Goal: Task Accomplishment & Management: Manage account settings

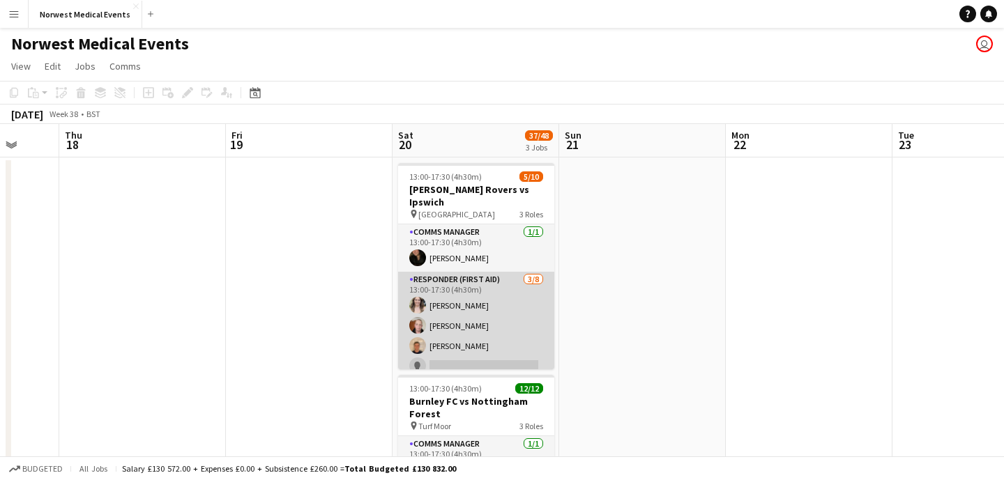
scroll to position [126, 0]
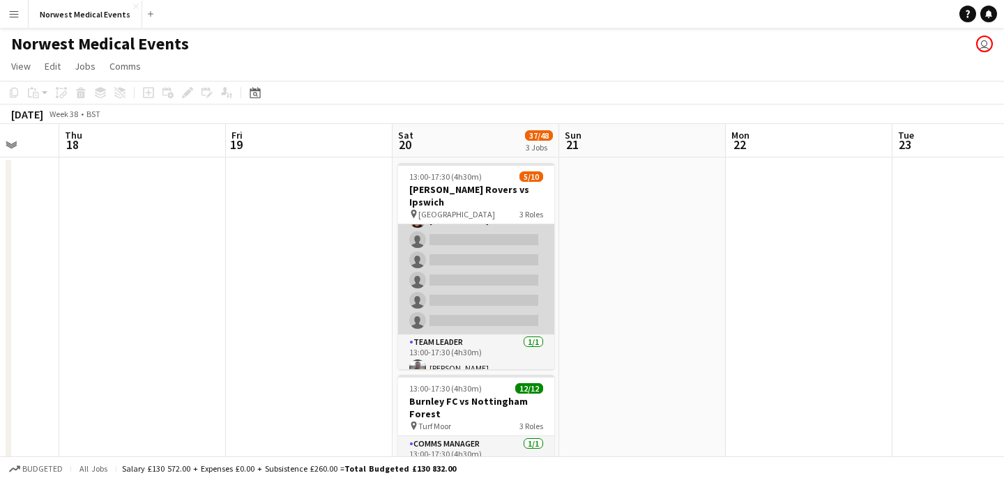
click at [501, 265] on app-card-role "Responder (First Aid) [DATE] 13:00-17:30 (4h30m) [PERSON_NAME] [PERSON_NAME] [P…" at bounding box center [476, 240] width 156 height 189
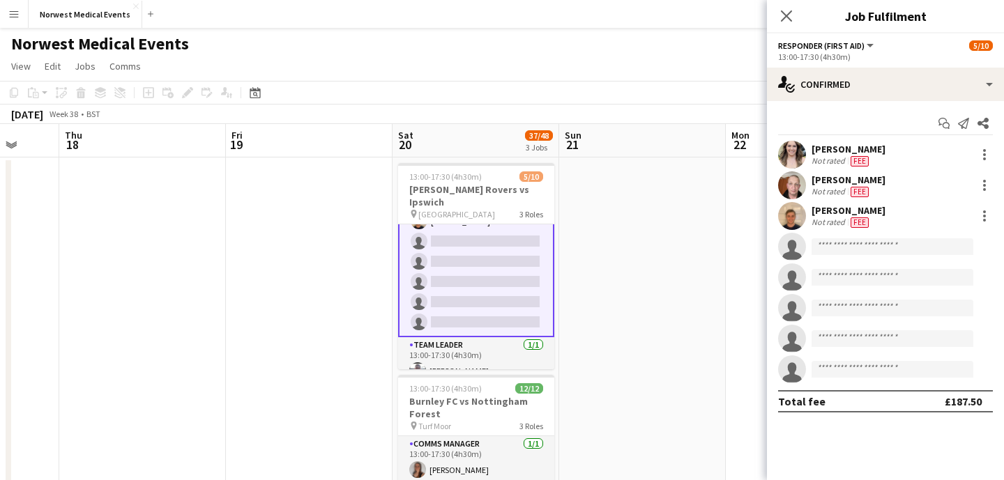
scroll to position [128, 0]
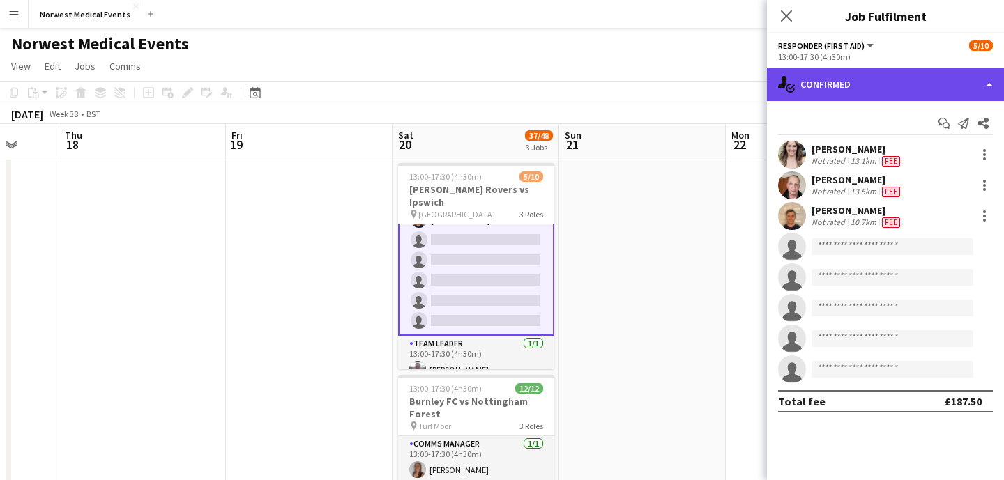
click at [874, 84] on div "single-neutral-actions-check-2 Confirmed" at bounding box center [885, 84] width 237 height 33
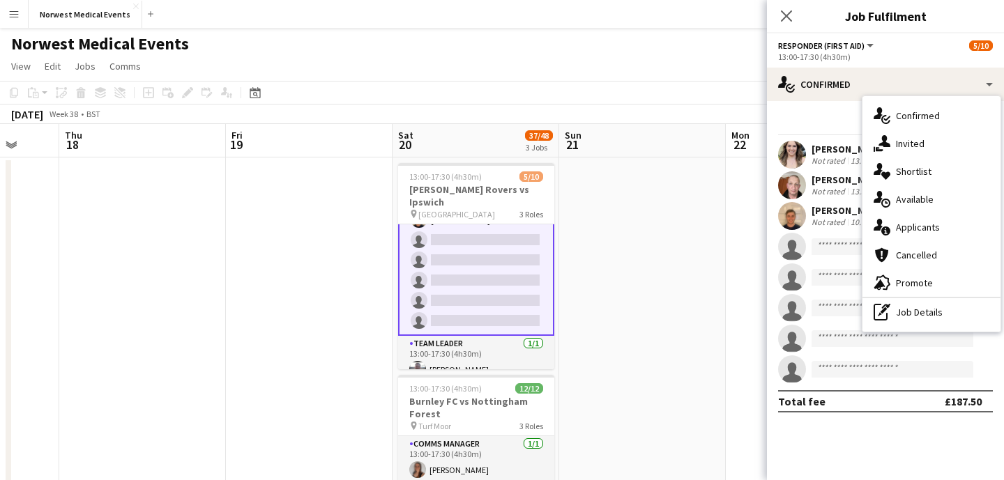
click at [912, 221] on span "Applicants" at bounding box center [918, 227] width 44 height 13
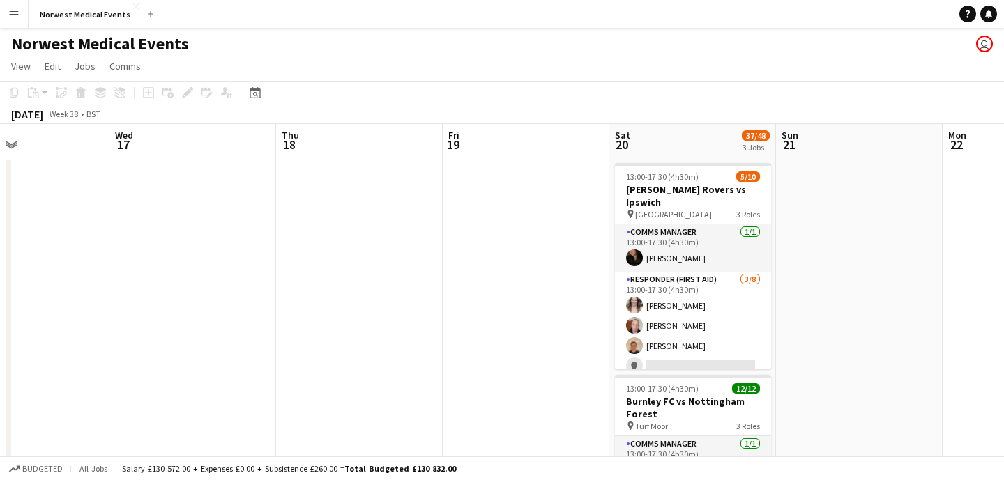
scroll to position [0, 411]
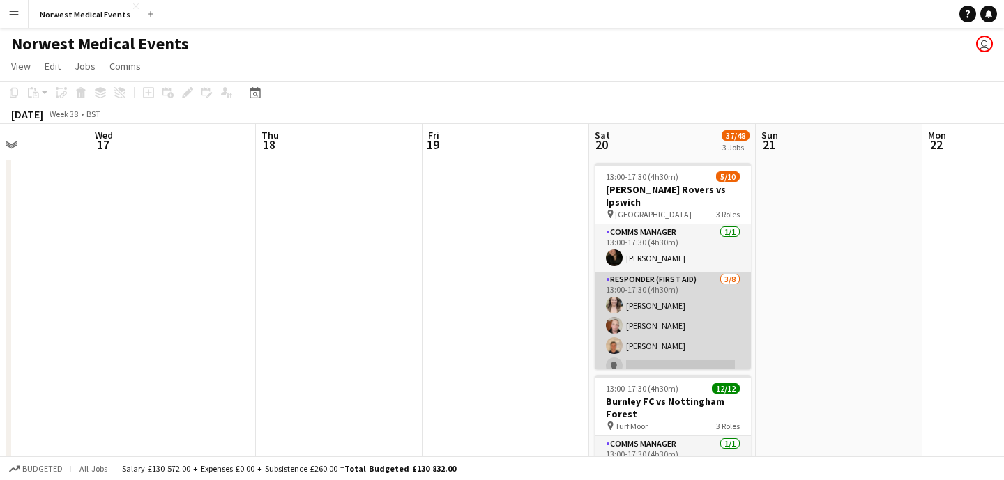
click at [682, 290] on app-card-role "Responder (First Aid) [DATE] 13:00-17:30 (4h30m) [PERSON_NAME] [PERSON_NAME] [P…" at bounding box center [673, 366] width 156 height 189
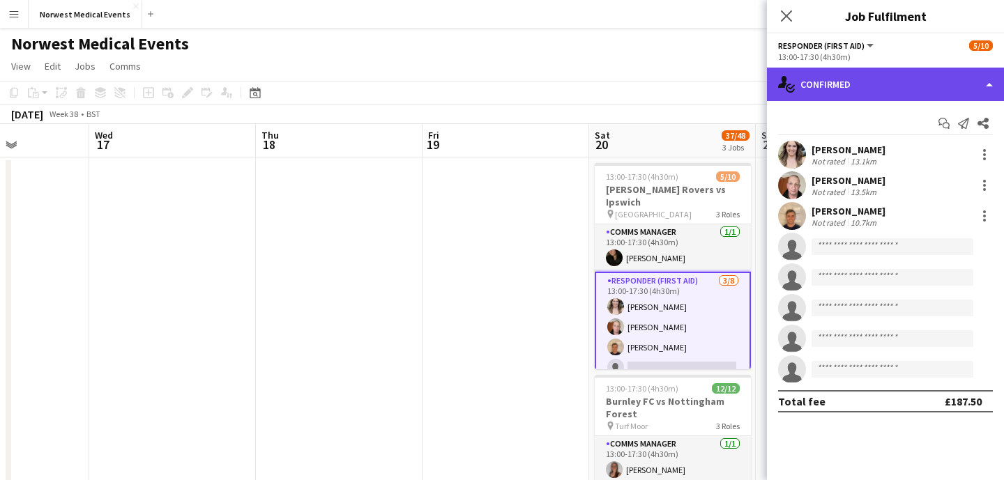
click at [894, 75] on div "single-neutral-actions-check-2 Confirmed" at bounding box center [885, 84] width 237 height 33
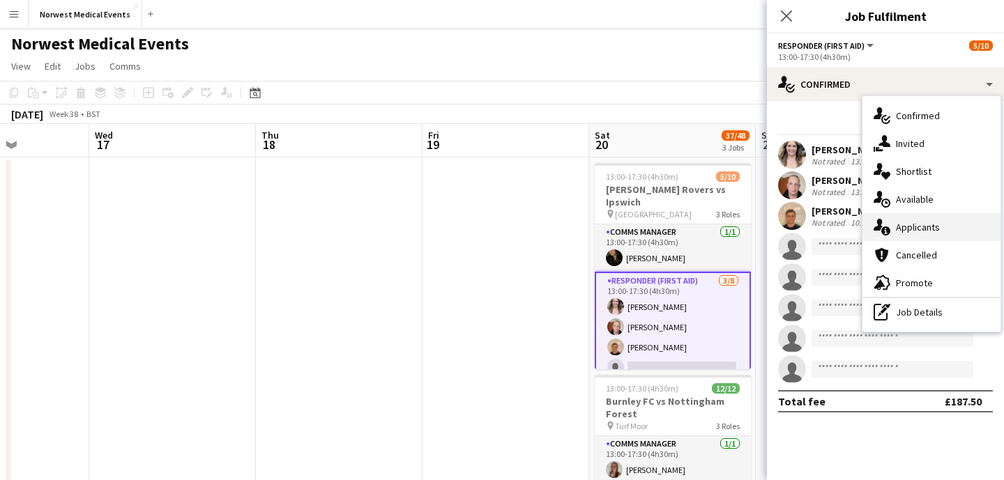
click at [921, 223] on span "Applicants" at bounding box center [918, 227] width 44 height 13
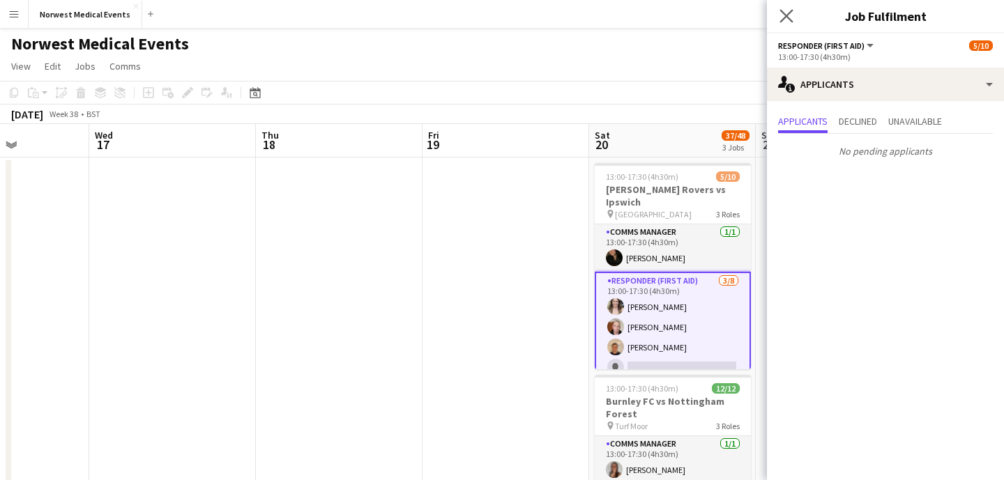
click at [779, 13] on app-icon "Close pop-in" at bounding box center [787, 16] width 20 height 20
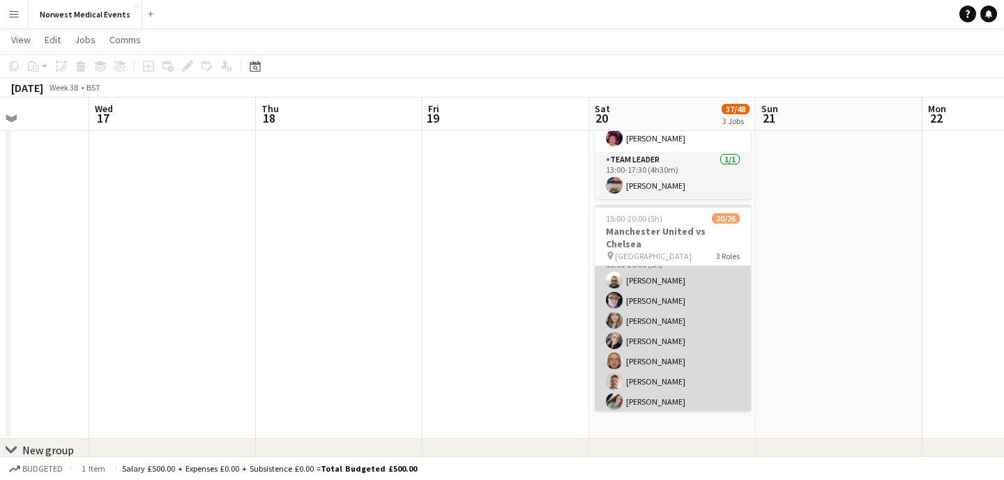
scroll to position [292, 0]
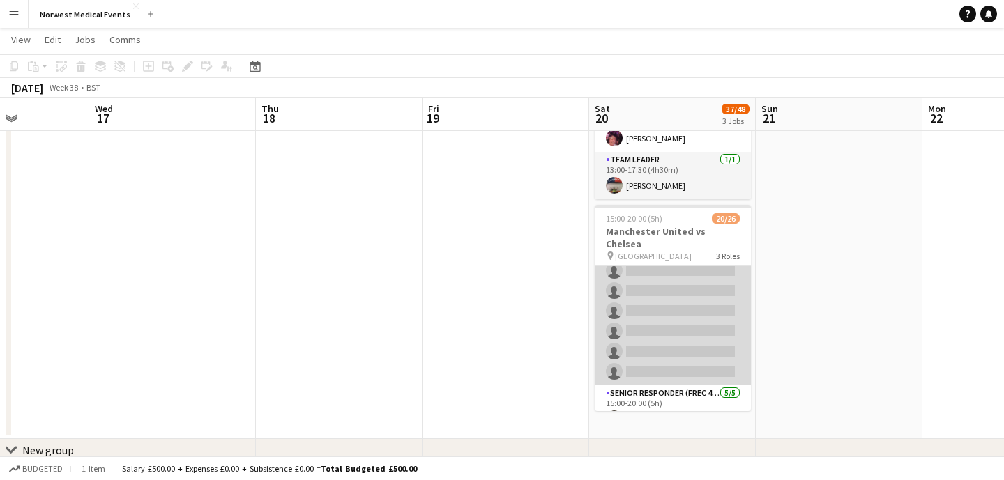
click at [693, 289] on app-card-role "First Responder (Medical) 13/19 15:00-20:00 (5h) William Baldwin Phil Brown Kay…" at bounding box center [673, 179] width 156 height 411
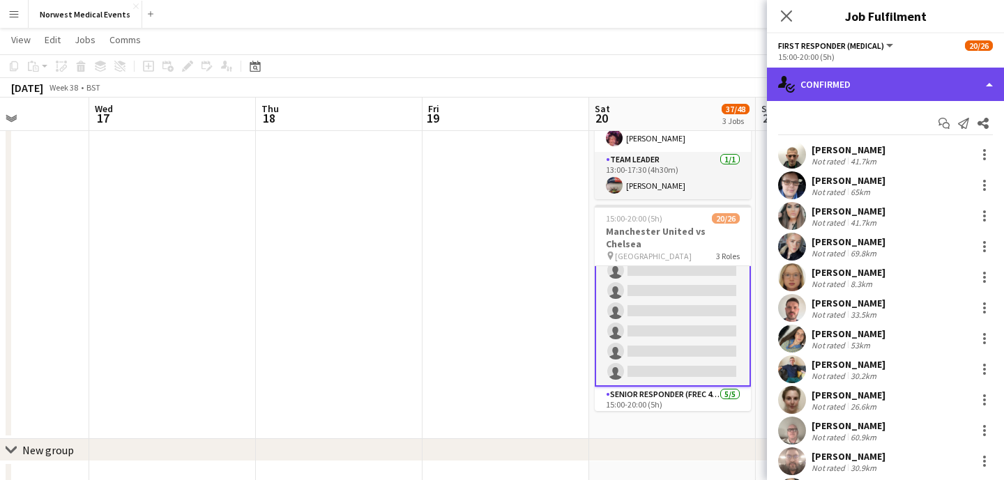
click at [883, 92] on div "single-neutral-actions-check-2 Confirmed" at bounding box center [885, 84] width 237 height 33
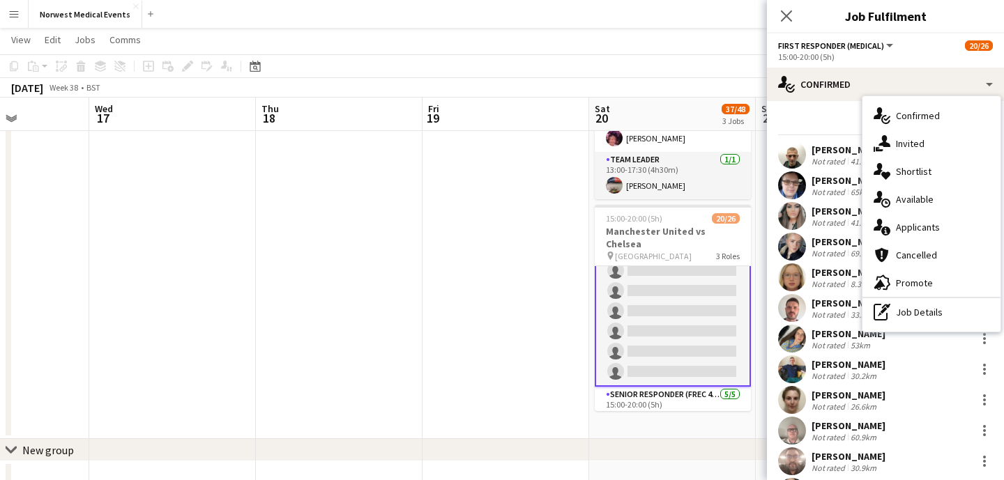
click at [912, 227] on span "Applicants" at bounding box center [918, 227] width 44 height 13
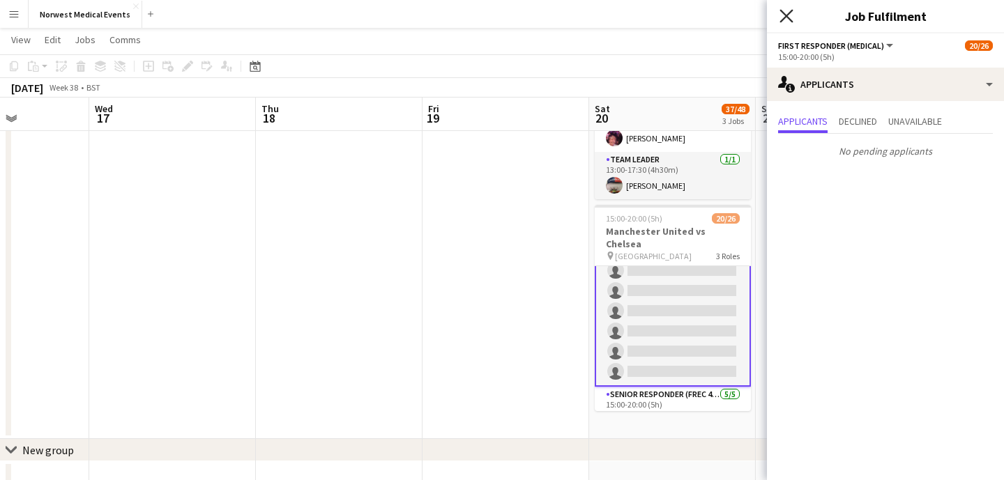
click at [786, 20] on icon "Close pop-in" at bounding box center [785, 15] width 13 height 13
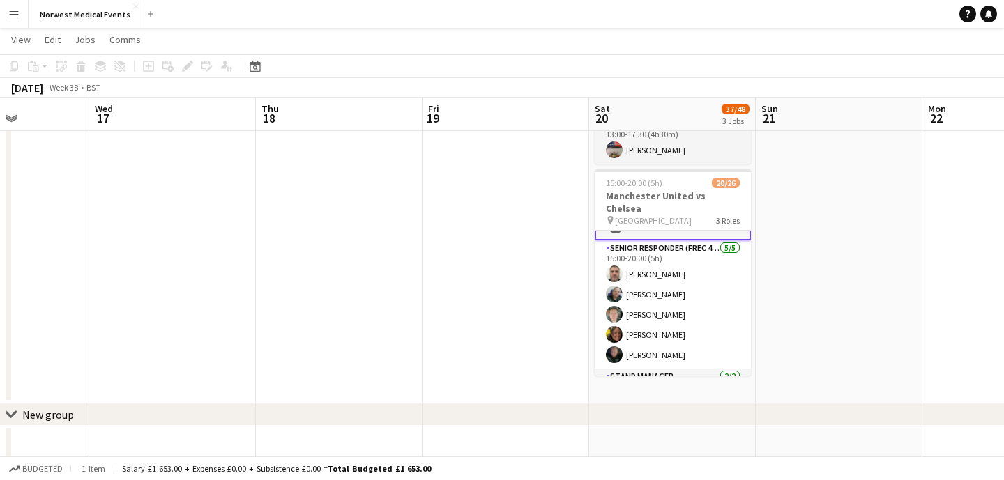
scroll to position [452, 0]
